Goal: Information Seeking & Learning: Learn about a topic

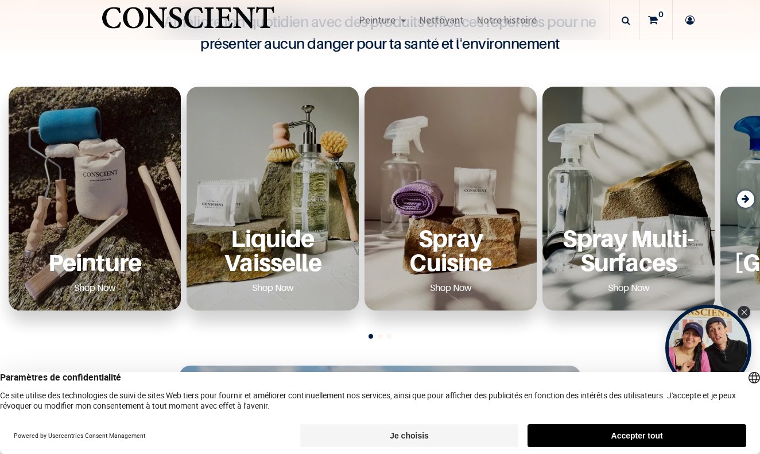
scroll to position [377, 0]
click at [89, 257] on p "Peinture" at bounding box center [94, 262] width 145 height 24
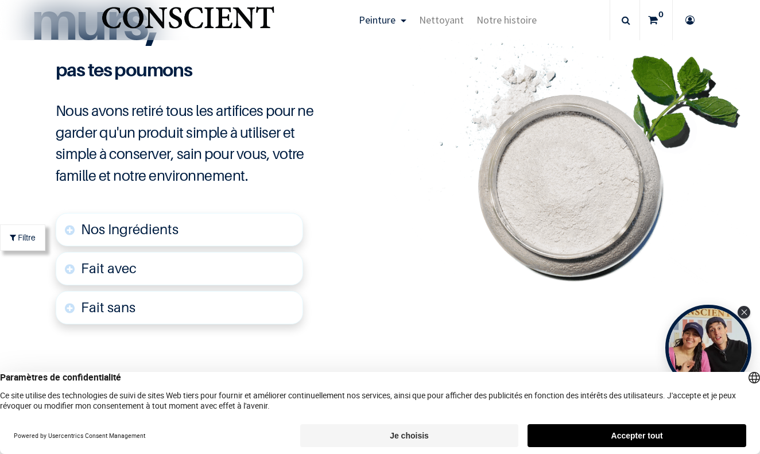
scroll to position [2714, 0]
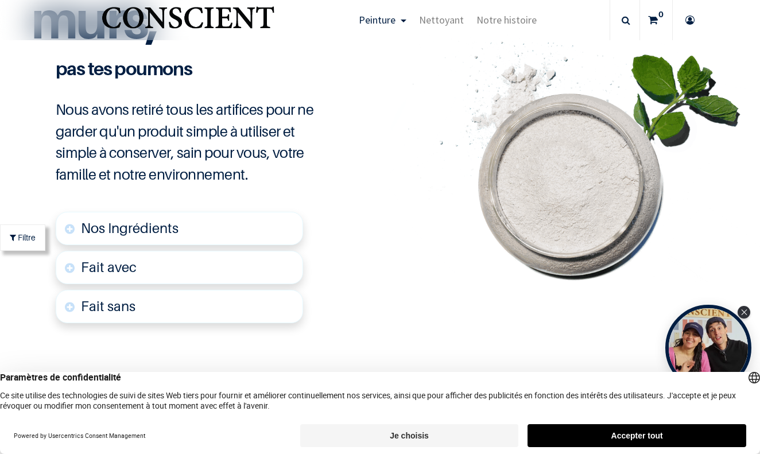
click at [68, 220] on link "Nos Ingrédients" at bounding box center [179, 228] width 247 height 33
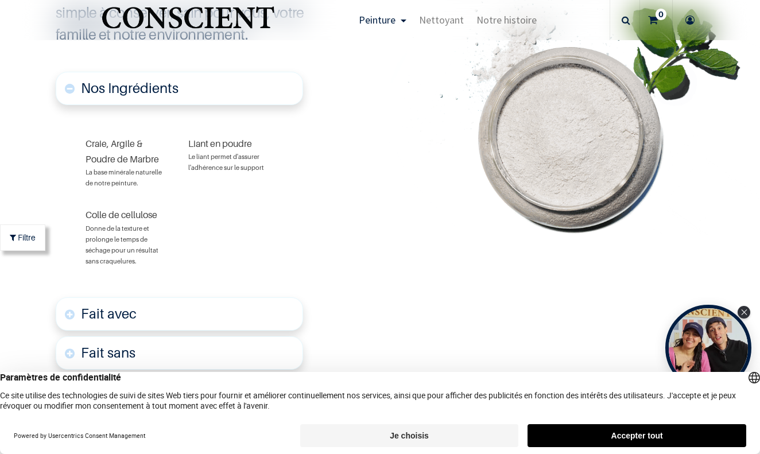
scroll to position [2855, 0]
click at [70, 81] on link "Nos Ingrédients" at bounding box center [179, 88] width 247 height 33
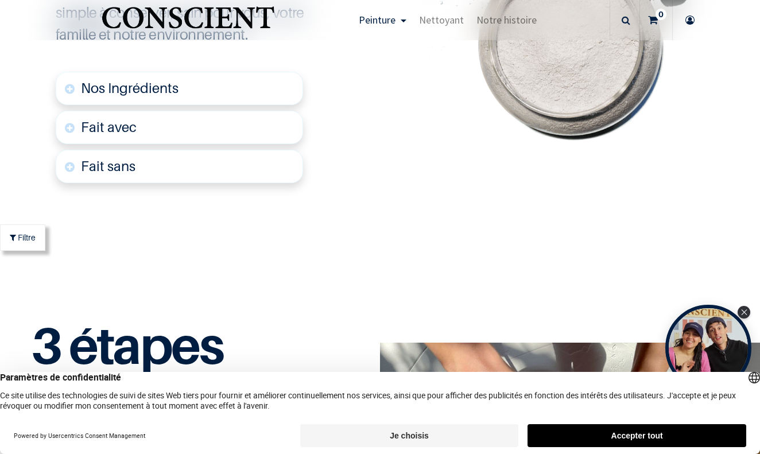
click at [72, 123] on link "Fait avec" at bounding box center [179, 127] width 247 height 33
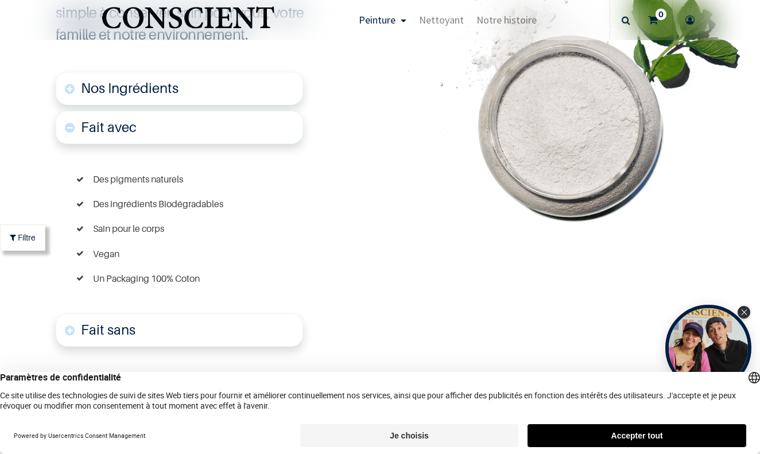
click at [68, 121] on link "Fait avec" at bounding box center [179, 127] width 247 height 33
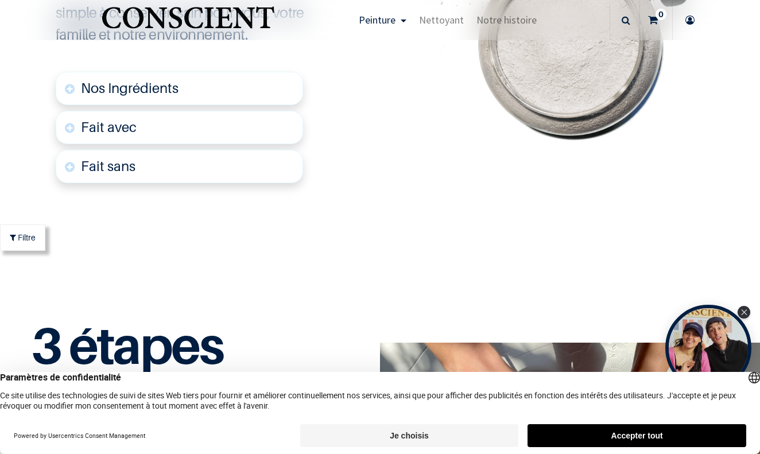
click at [71, 161] on link "Fait sans" at bounding box center [179, 166] width 247 height 33
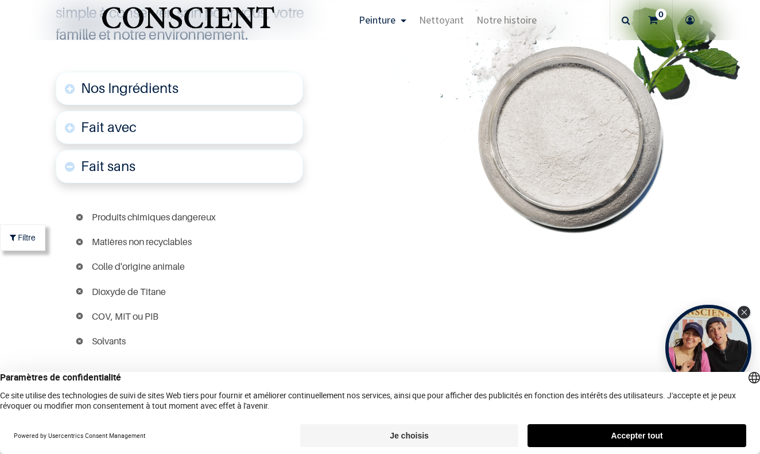
click at [69, 162] on link "Fait sans" at bounding box center [179, 166] width 247 height 33
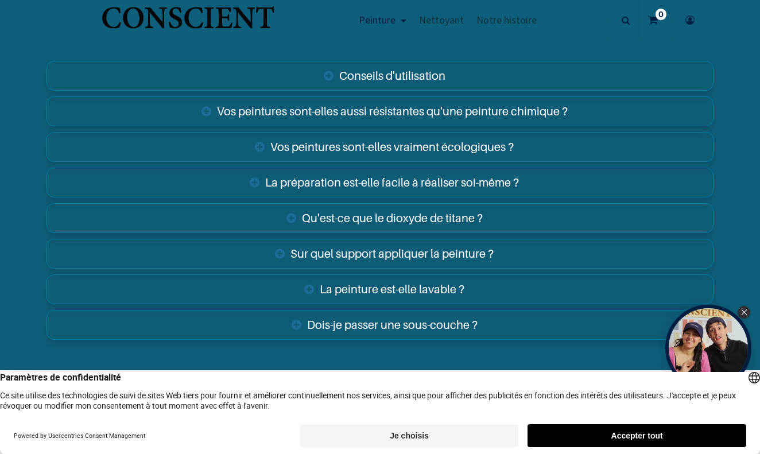
scroll to position [4008, 0]
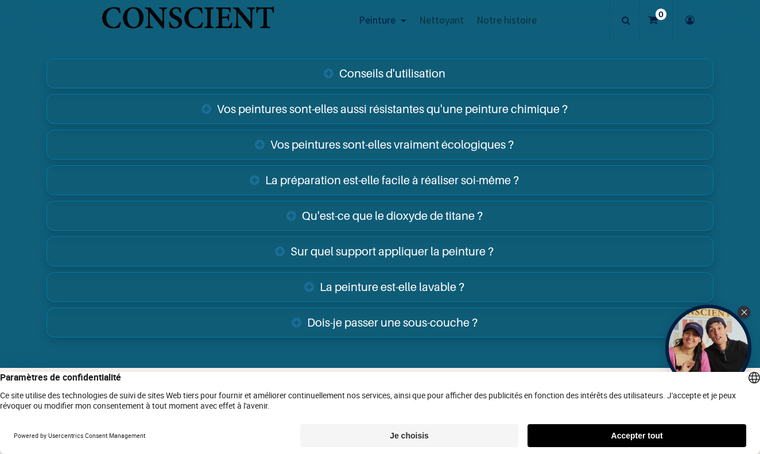
click at [328, 241] on link "Sur quel support appliquer la peinture ?" at bounding box center [380, 252] width 667 height 30
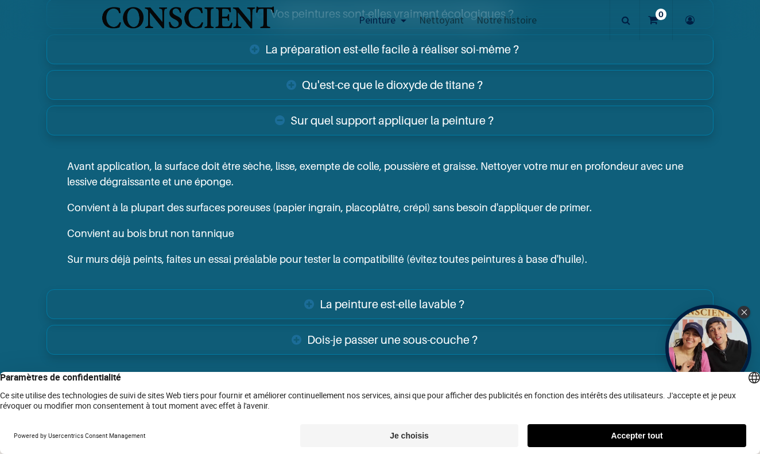
scroll to position [4142, 0]
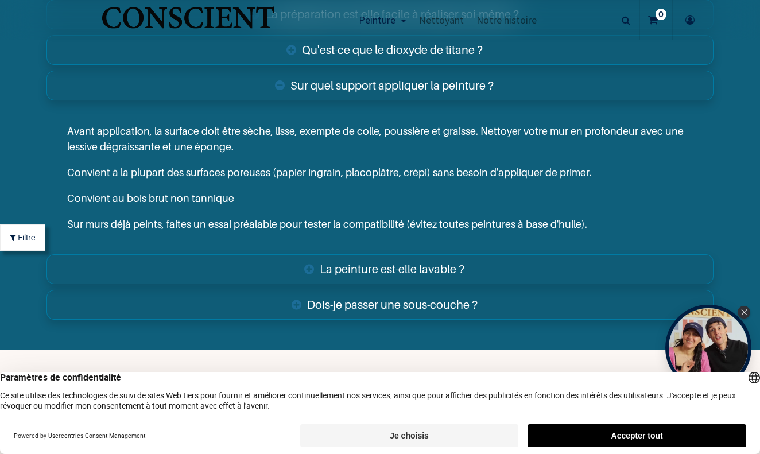
click at [282, 77] on link "Sur quel support appliquer la peinture ?" at bounding box center [380, 86] width 667 height 30
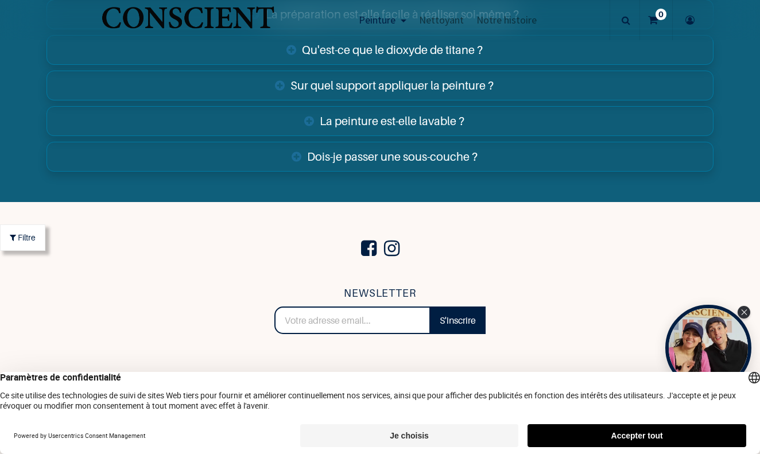
click at [309, 113] on link "La peinture est-elle lavable ?" at bounding box center [380, 121] width 667 height 30
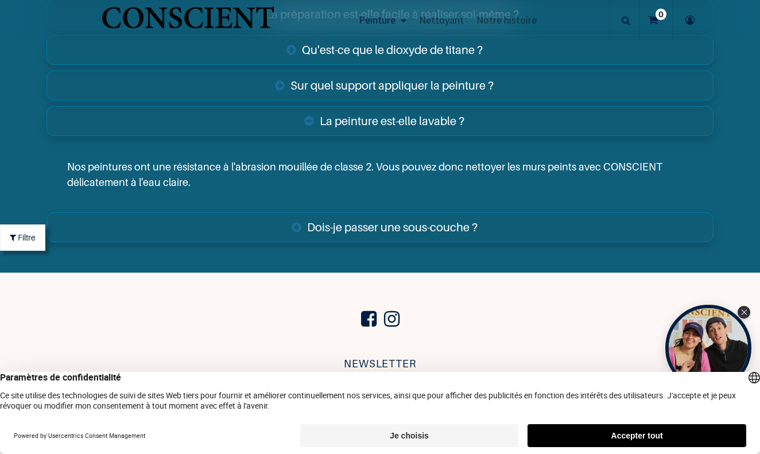
click at [311, 113] on link "La peinture est-elle lavable ?" at bounding box center [380, 121] width 667 height 30
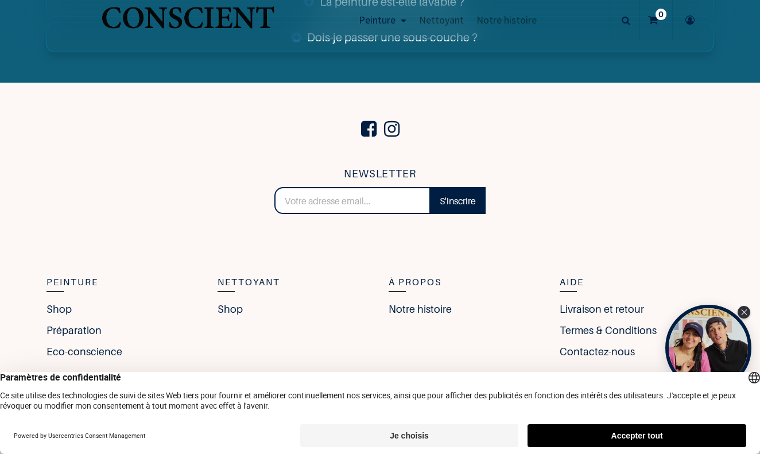
scroll to position [4293, 0]
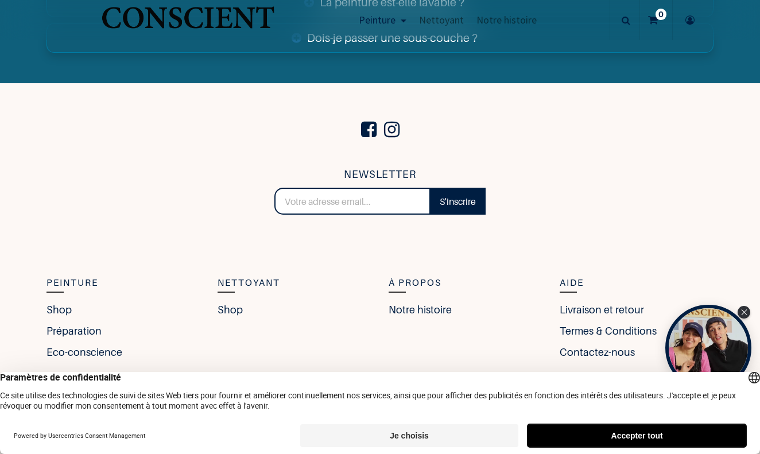
click at [615, 432] on button "Accepter tout" at bounding box center [637, 435] width 219 height 23
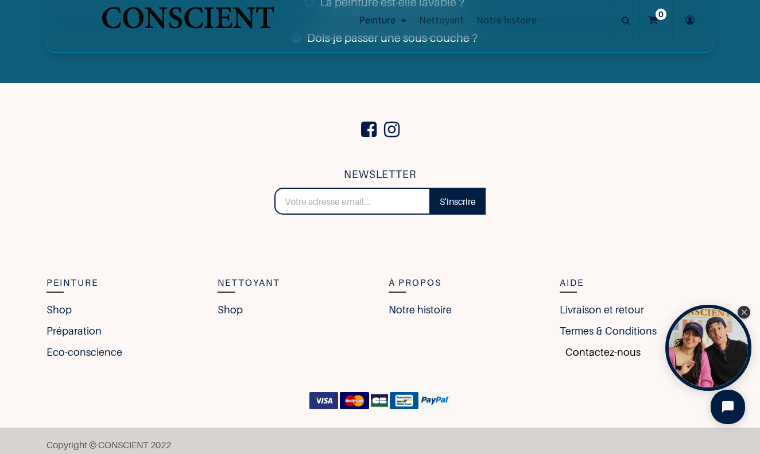
click at [591, 344] on link "Contactez-nous" at bounding box center [600, 352] width 81 height 16
click at [450, 335] on div "à Propos Notre histoire" at bounding box center [465, 323] width 171 height 94
click at [410, 302] on link "Notre histoire" at bounding box center [423, 310] width 69 height 16
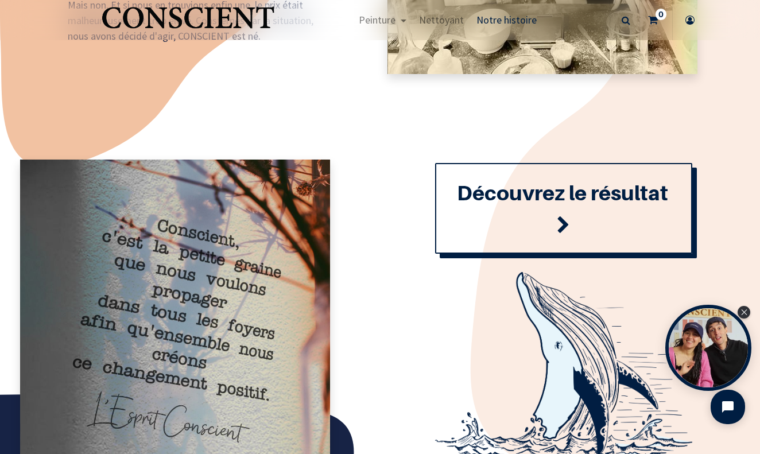
scroll to position [1186, 0]
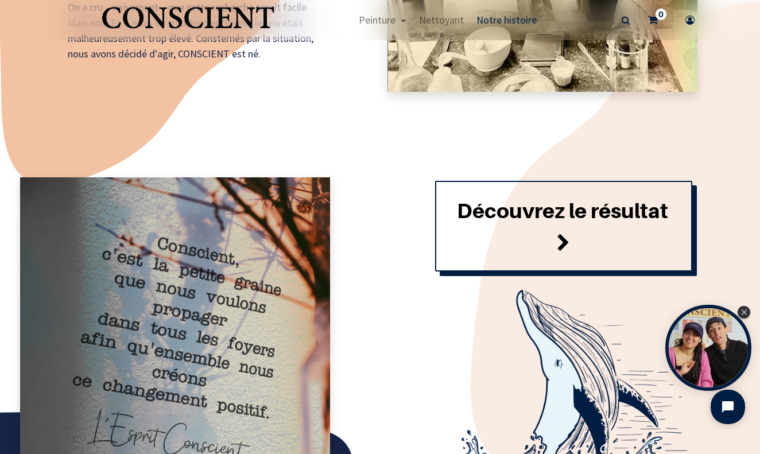
click at [561, 241] on span at bounding box center [563, 243] width 13 height 31
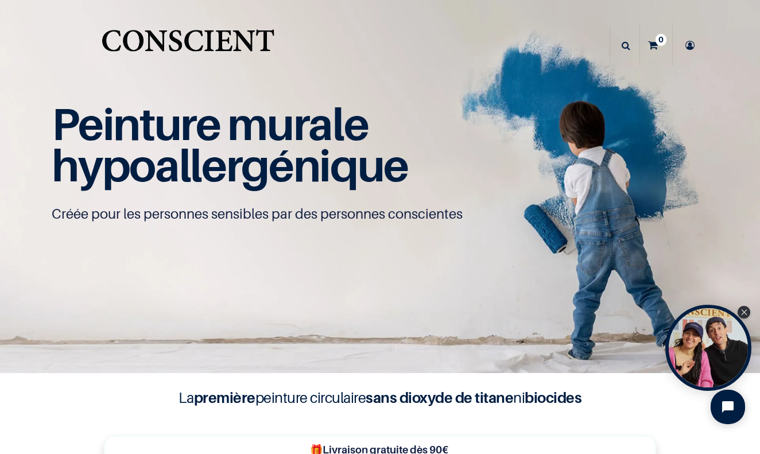
scroll to position [1, 0]
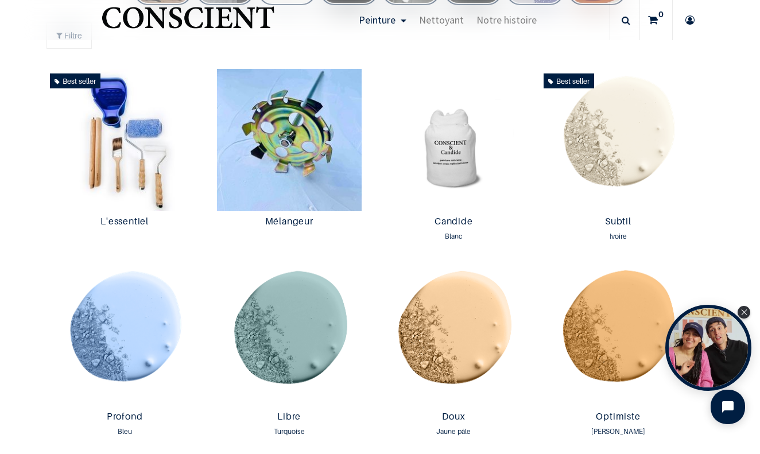
scroll to position [598, 0]
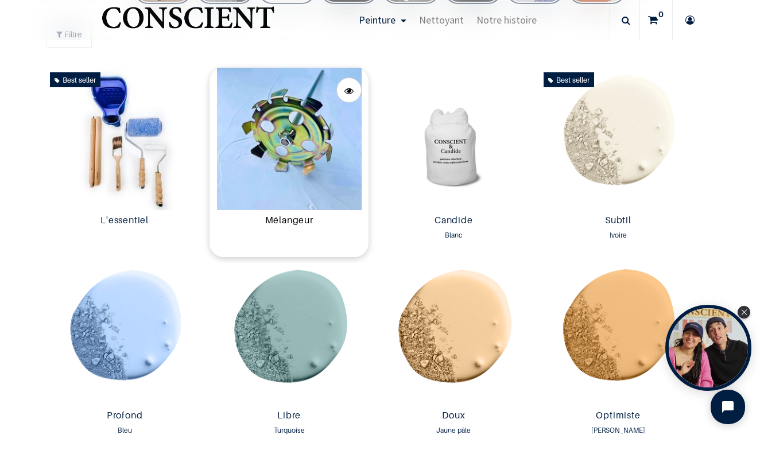
click at [291, 217] on link "Mélangeur" at bounding box center [289, 221] width 150 height 13
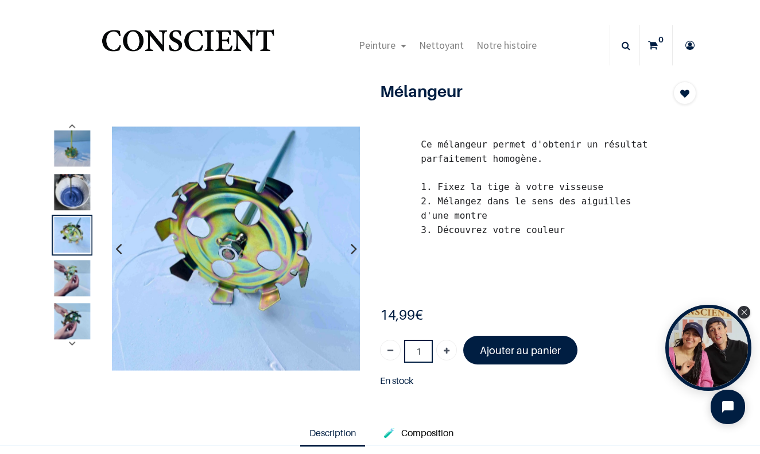
click at [353, 249] on icon "button" at bounding box center [354, 248] width 6 height 31
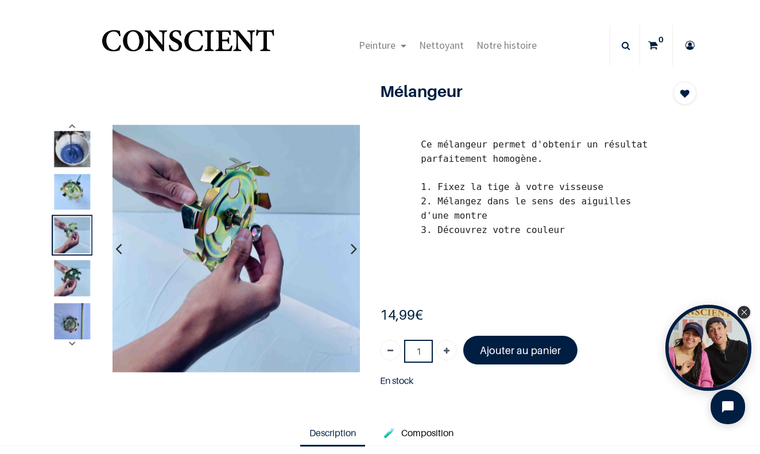
click at [353, 249] on icon "button" at bounding box center [354, 248] width 6 height 31
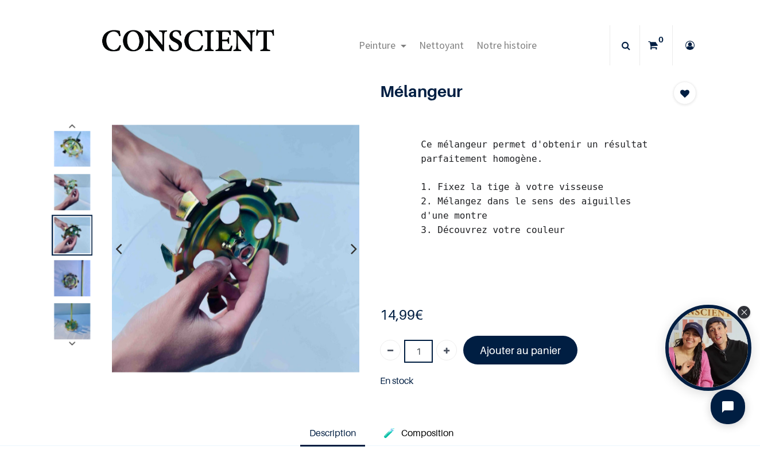
click at [353, 249] on icon "button" at bounding box center [354, 248] width 6 height 31
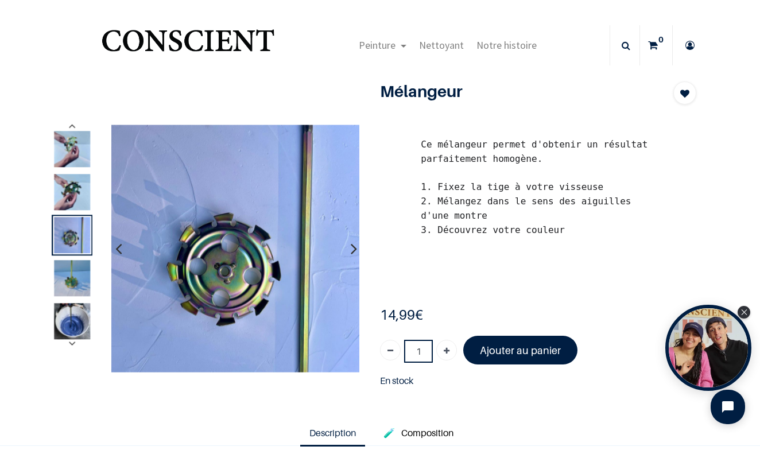
click at [353, 249] on icon "button" at bounding box center [354, 248] width 6 height 31
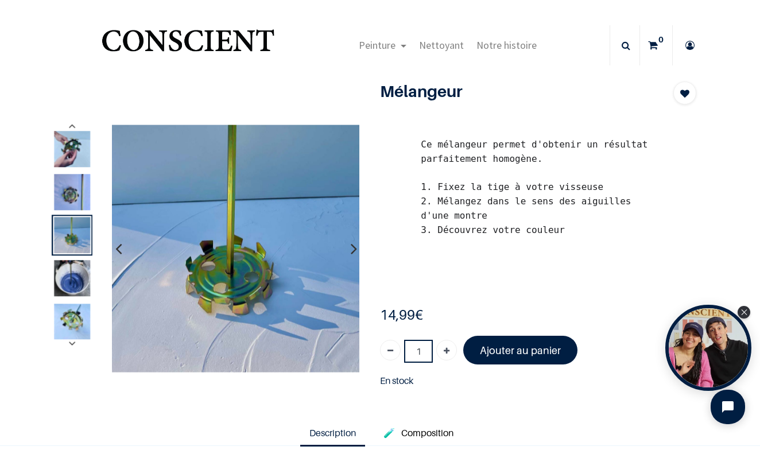
click at [353, 249] on icon "button" at bounding box center [354, 248] width 6 height 31
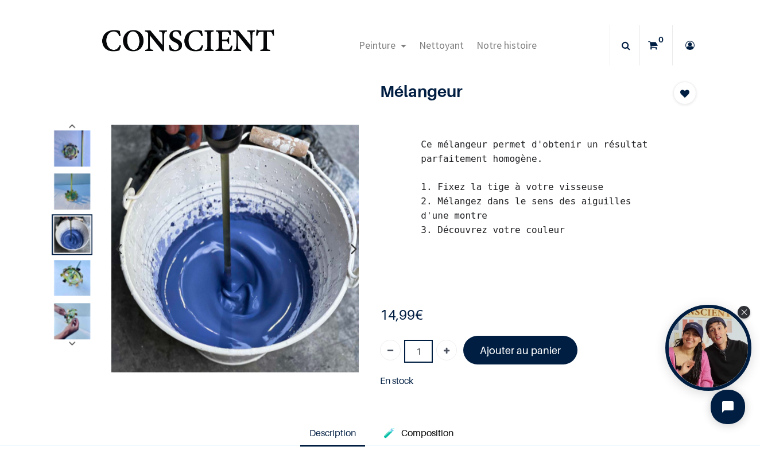
click at [353, 249] on icon "button" at bounding box center [354, 248] width 6 height 31
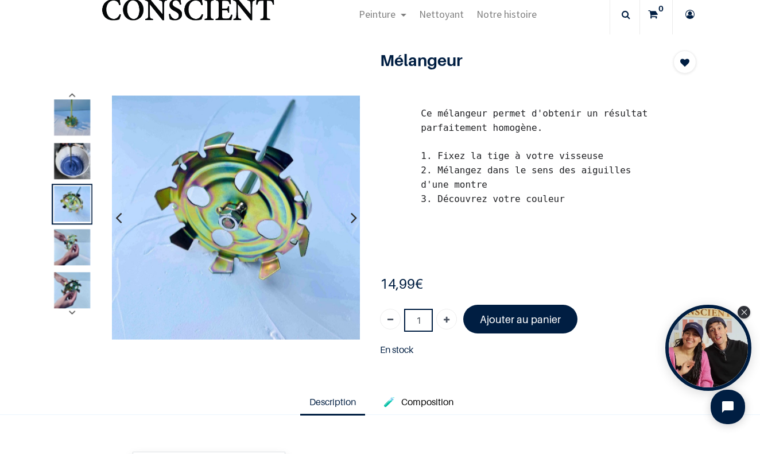
scroll to position [36, 0]
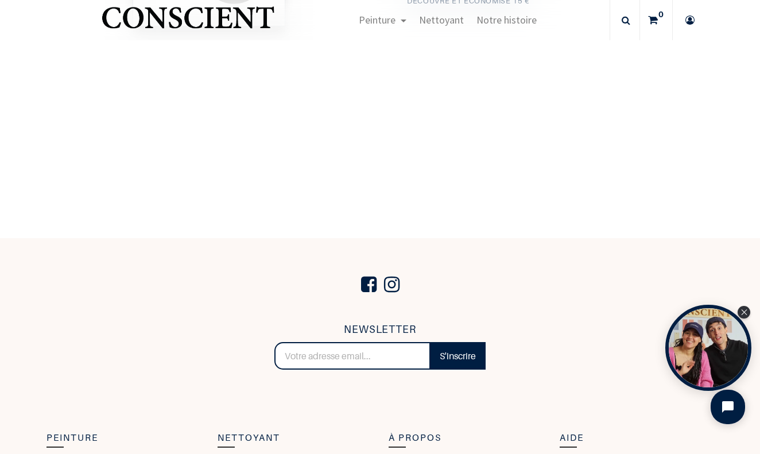
scroll to position [540, 0]
click at [447, 17] on link "DÉCOUVRE ET ÉCONOMISE 15 €" at bounding box center [469, 2] width 160 height 30
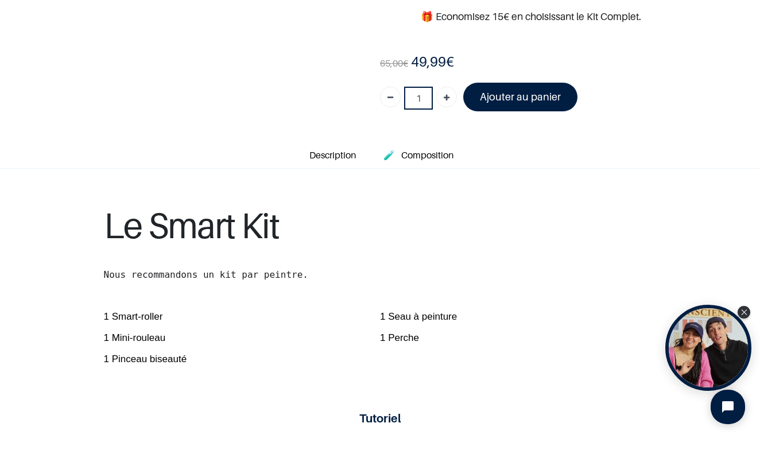
scroll to position [246, 0]
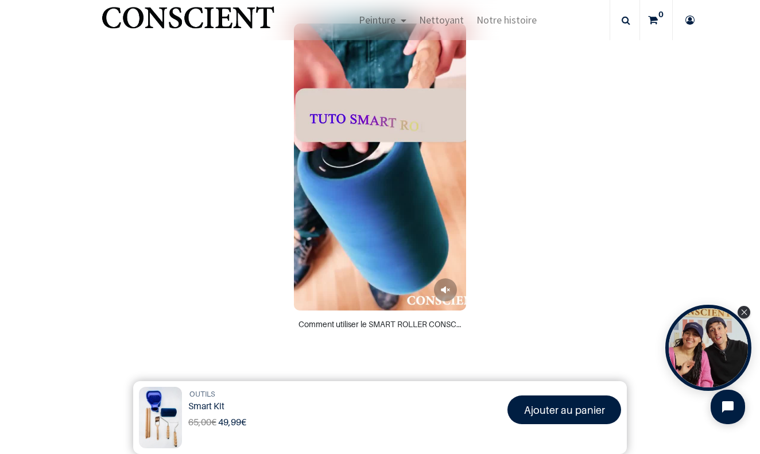
scroll to position [614, 0]
